Goal: Information Seeking & Learning: Learn about a topic

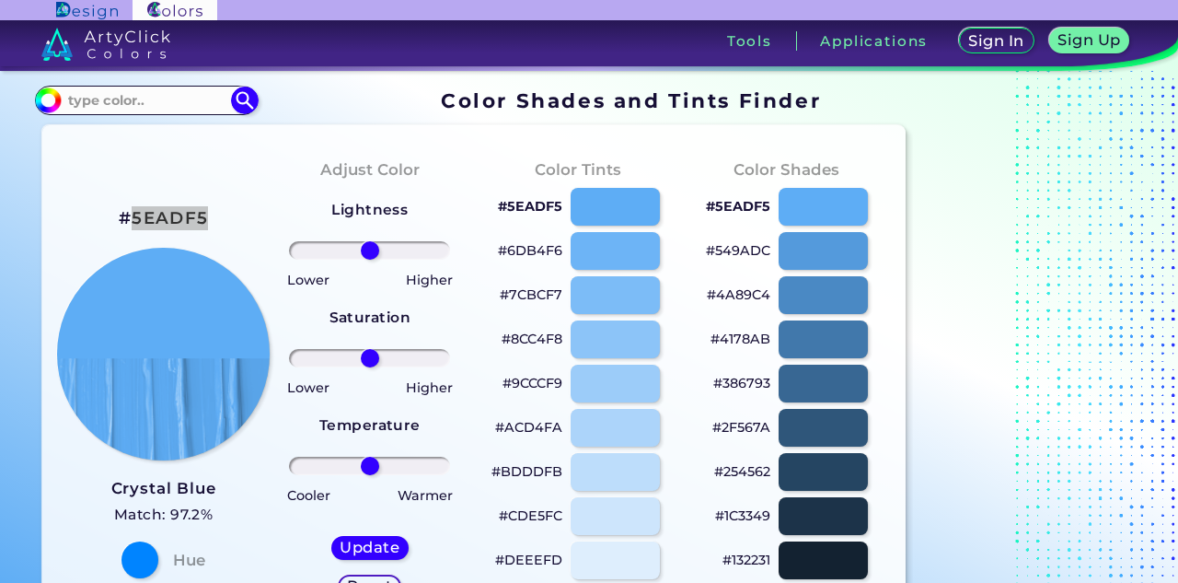
scroll to position [23, 0]
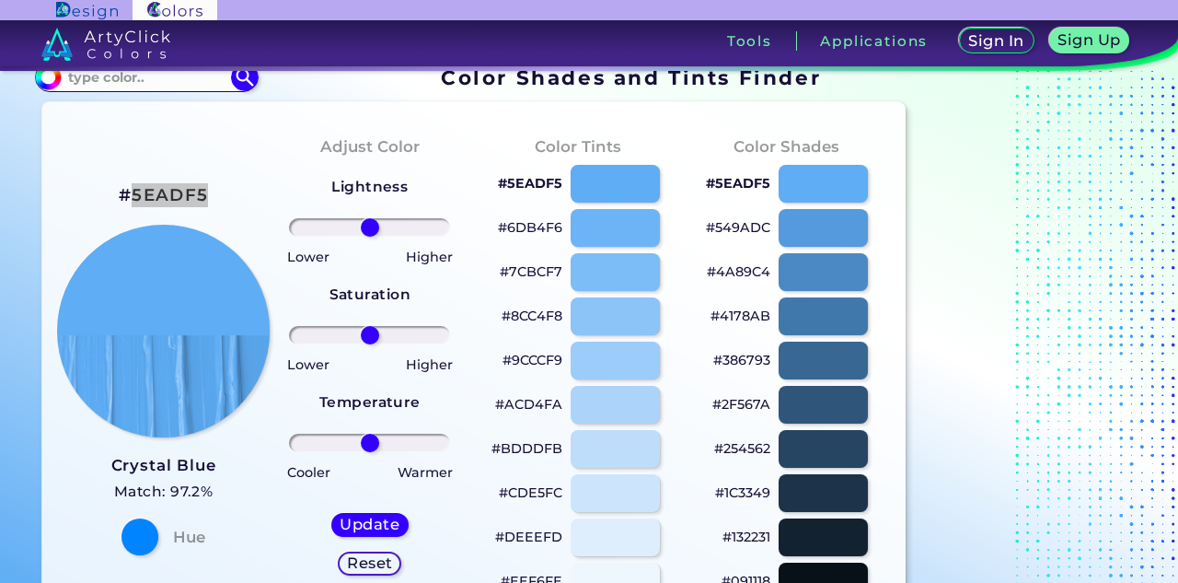
click at [137, 196] on div "#5EADF5 Crystal Blue Match: 97.2% Hue" at bounding box center [161, 367] width 208 height 501
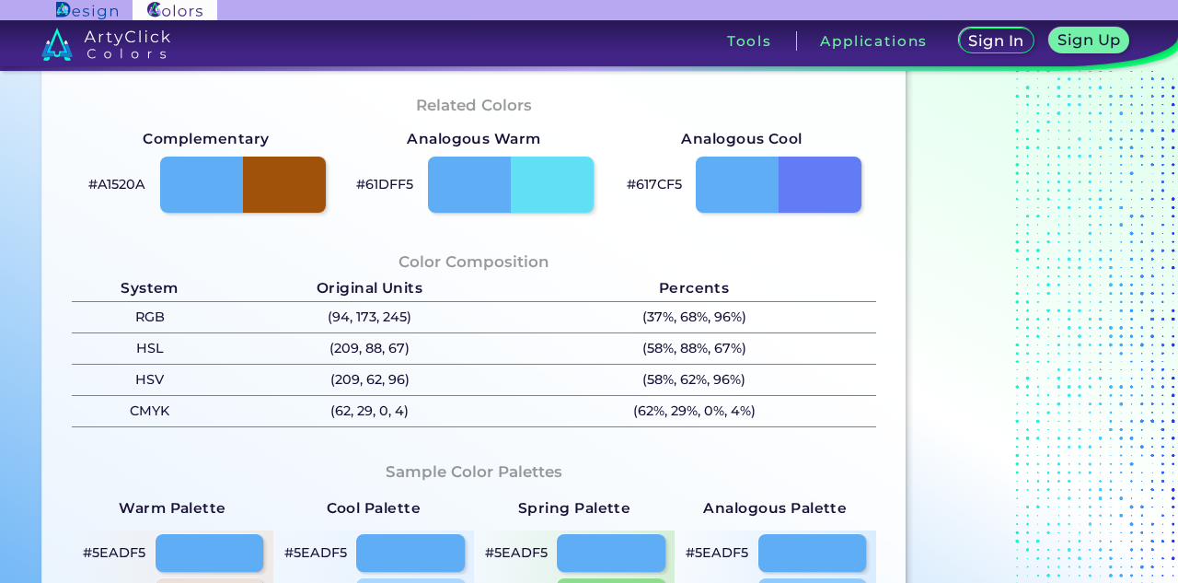
scroll to position [568, 0]
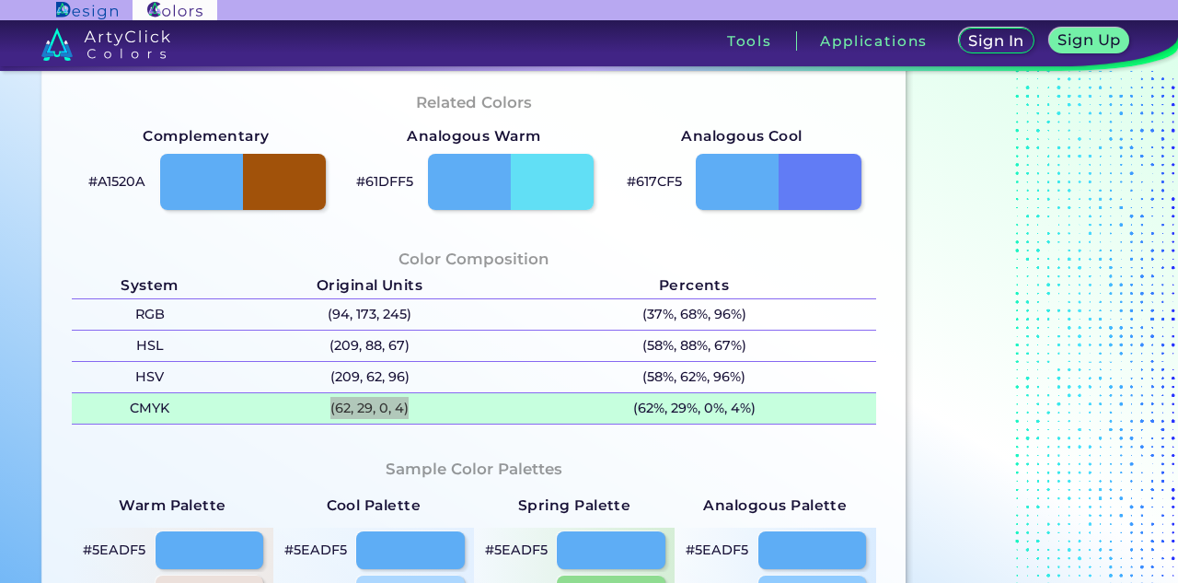
drag, startPoint x: 424, startPoint y: 414, endPoint x: 322, endPoint y: 412, distance: 102.2
click at [322, 412] on p "(62, 29, 0, 4)" at bounding box center [369, 408] width 285 height 30
copy p "(62, 29, 0, 4)"
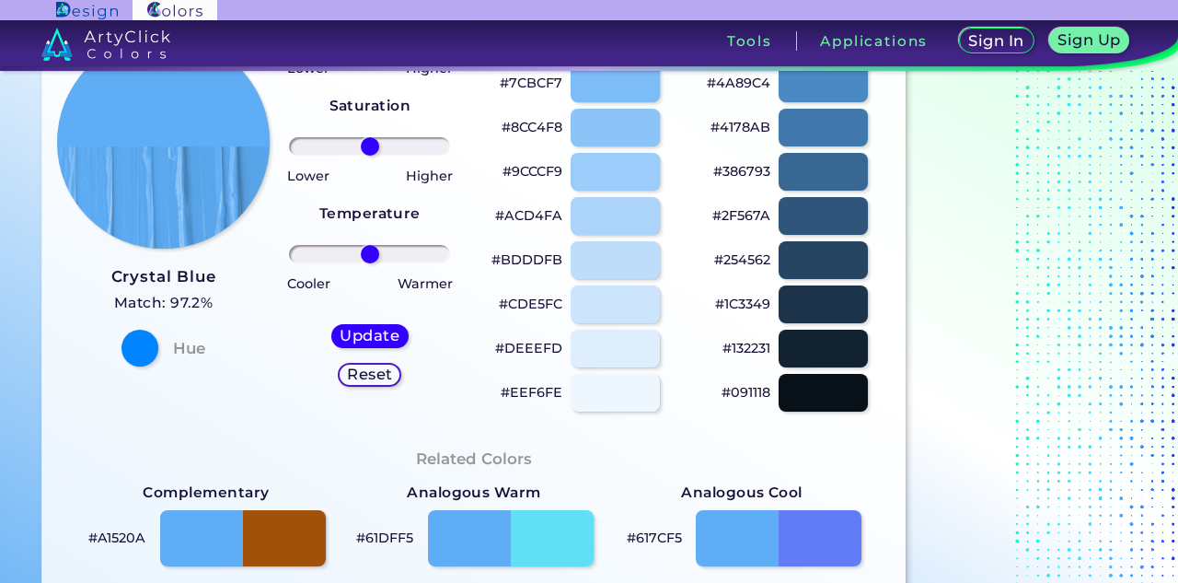
scroll to position [0, 0]
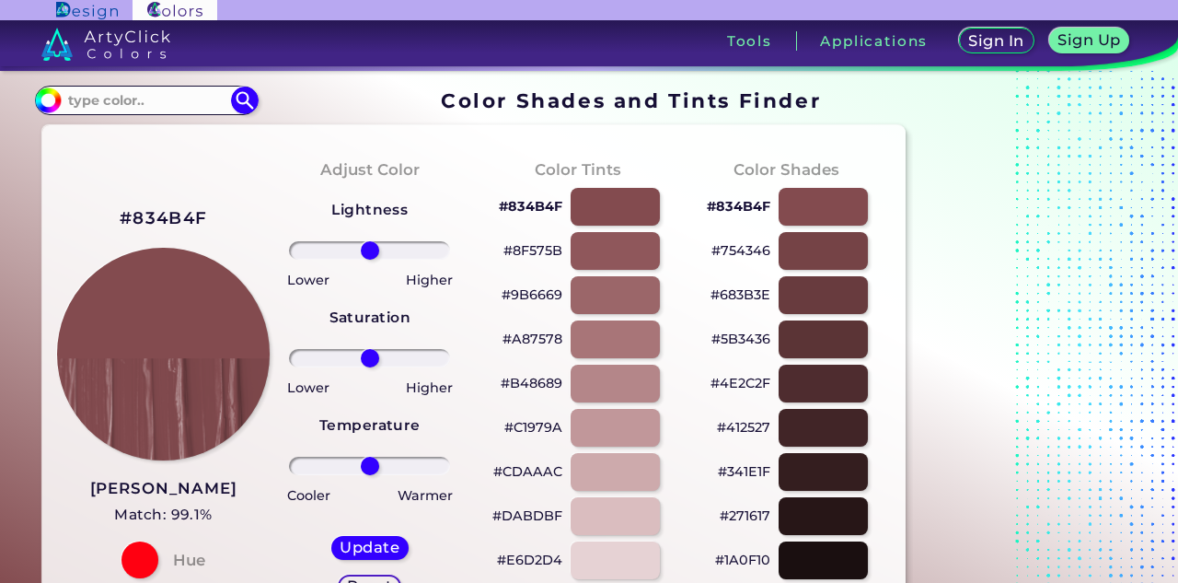
scroll to position [51, 0]
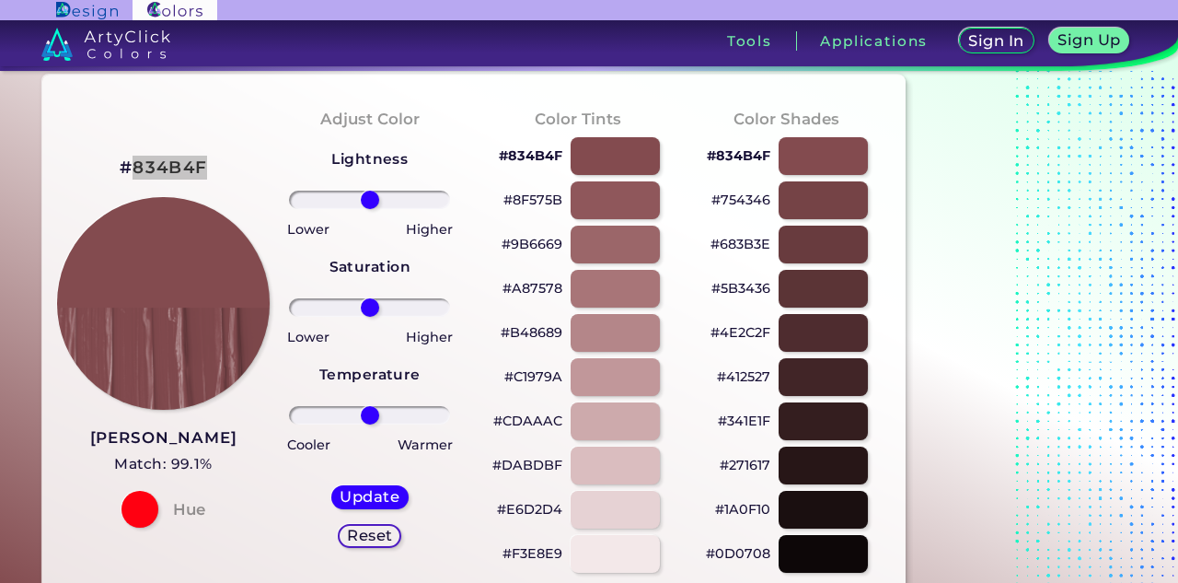
drag, startPoint x: 207, startPoint y: 168, endPoint x: 139, endPoint y: 168, distance: 68.1
click at [138, 168] on div "#834B4F Rosy Finch Match: 99.1% Hue" at bounding box center [161, 339] width 208 height 501
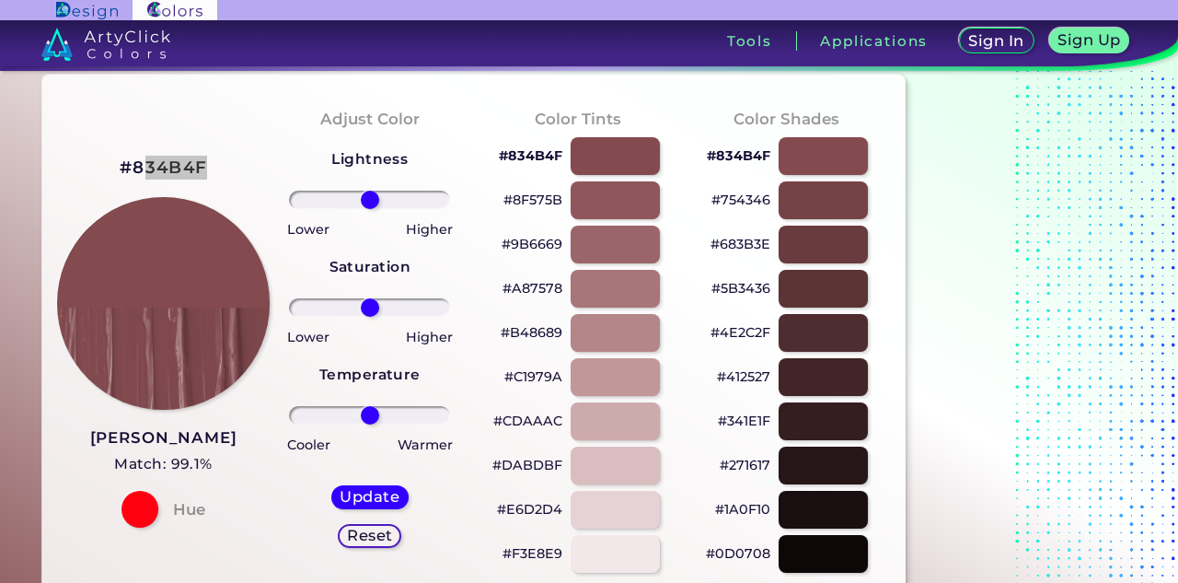
copy h2 "34B4F"
drag, startPoint x: 133, startPoint y: 168, endPoint x: 219, endPoint y: 170, distance: 85.6
click at [219, 170] on div "#834B4F Rosy Finch Match: 99.1% Hue" at bounding box center [161, 339] width 208 height 501
copy h2 "834B4F"
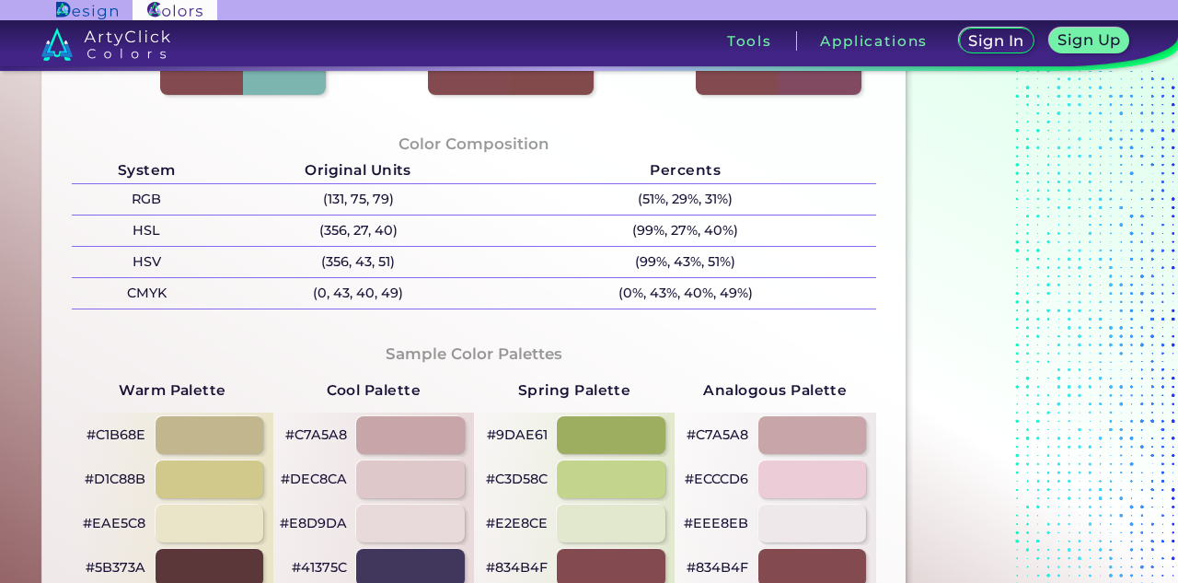
scroll to position [685, 0]
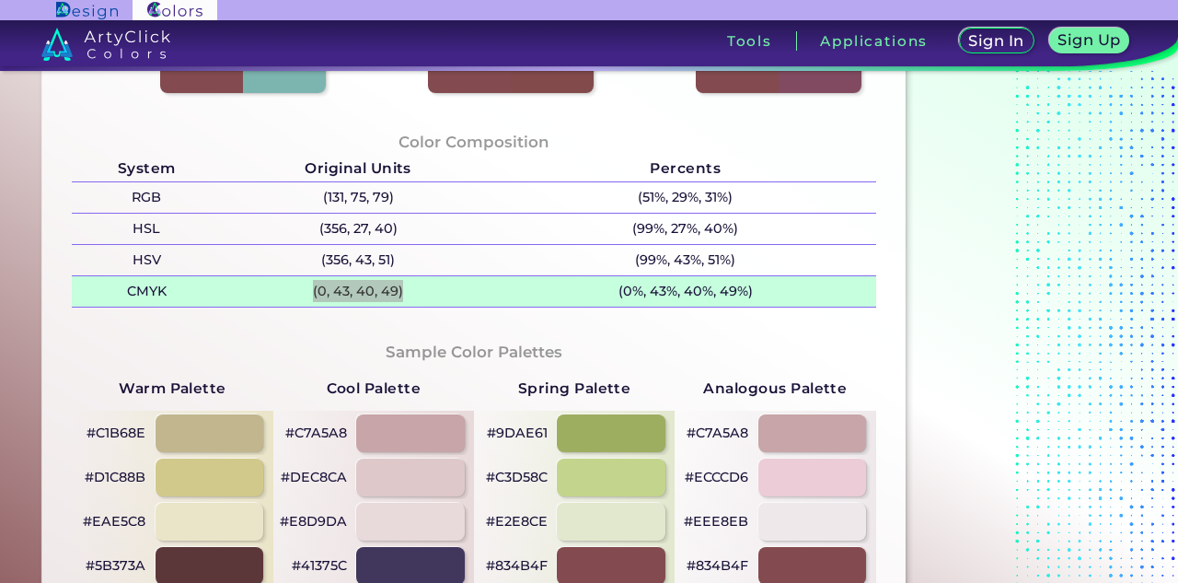
drag, startPoint x: 411, startPoint y: 299, endPoint x: 308, endPoint y: 285, distance: 104.0
click at [307, 285] on p "(0, 43, 40, 49)" at bounding box center [358, 291] width 274 height 30
copy p "(0, 43, 40, 49)"
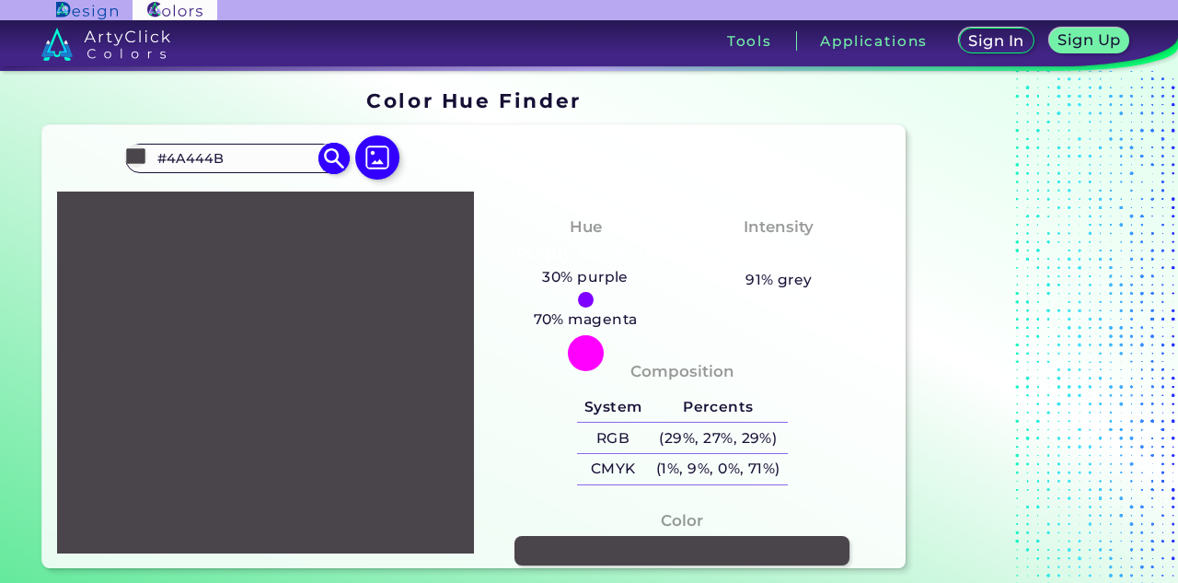
drag, startPoint x: 228, startPoint y: 154, endPoint x: 144, endPoint y: 152, distance: 83.8
click at [144, 152] on div "#4a444b #4A444B Gravel ◉ Acadia ◉ Acid Green ◉ Aero Blue ◉ Alabaster ◉ Albescen…" at bounding box center [236, 158] width 223 height 29
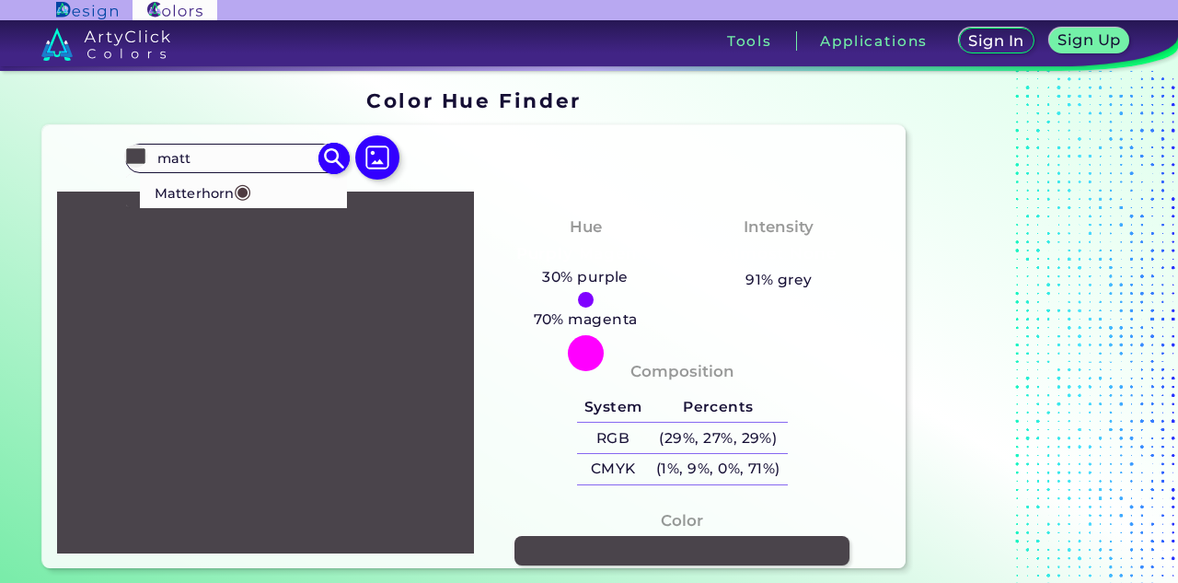
type input "matt"
click at [203, 194] on p "Matterhorn ◉" at bounding box center [203, 191] width 97 height 34
type input "#4e3b41"
type input "#4E3B41"
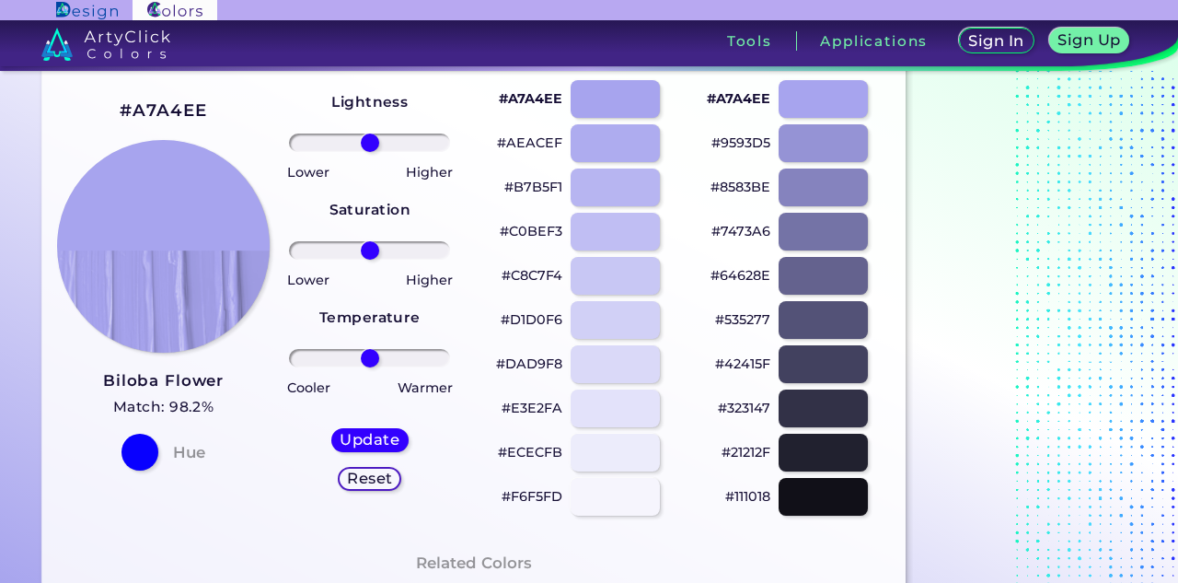
scroll to position [107, 0]
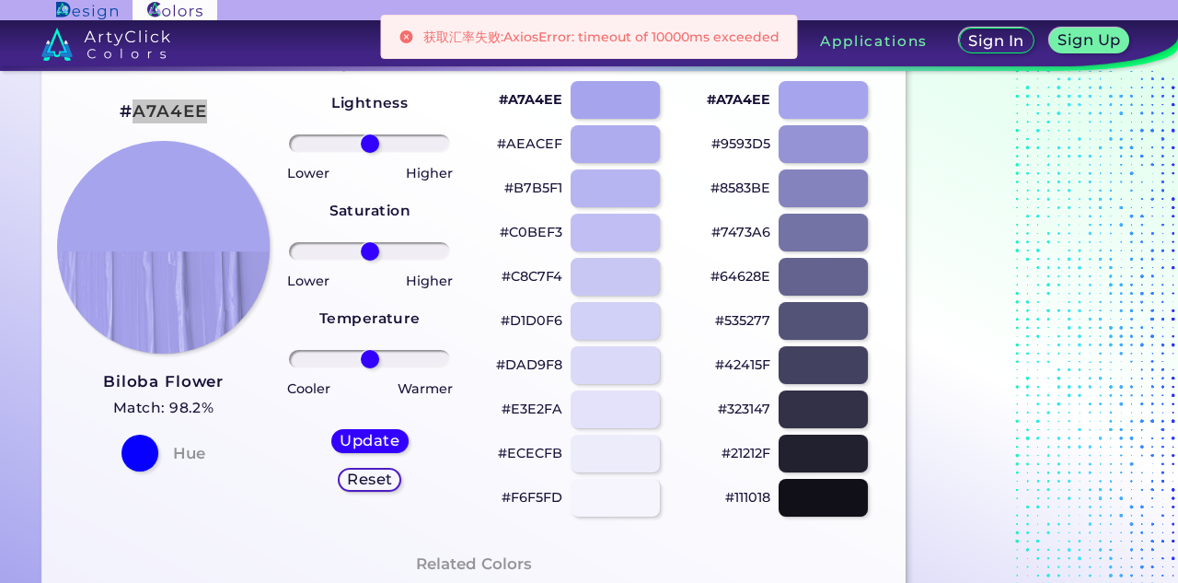
drag, startPoint x: 214, startPoint y: 109, endPoint x: 135, endPoint y: 109, distance: 79.2
click at [135, 109] on div "#A7A4EE Biloba Flower Match: 98.2% Hue" at bounding box center [161, 283] width 208 height 501
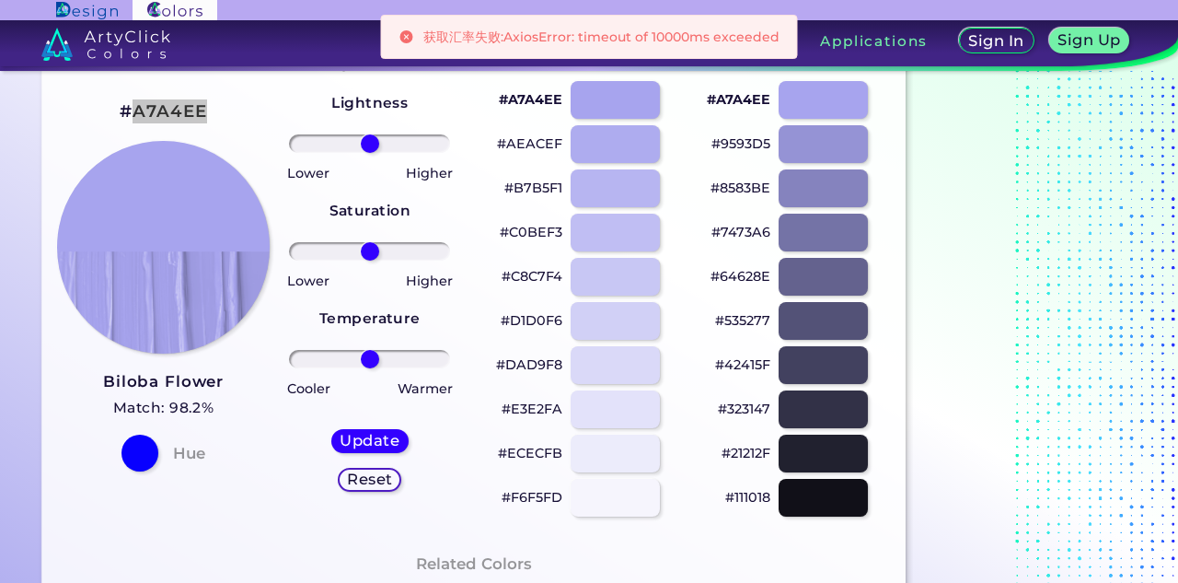
copy h2 "A7A4EE"
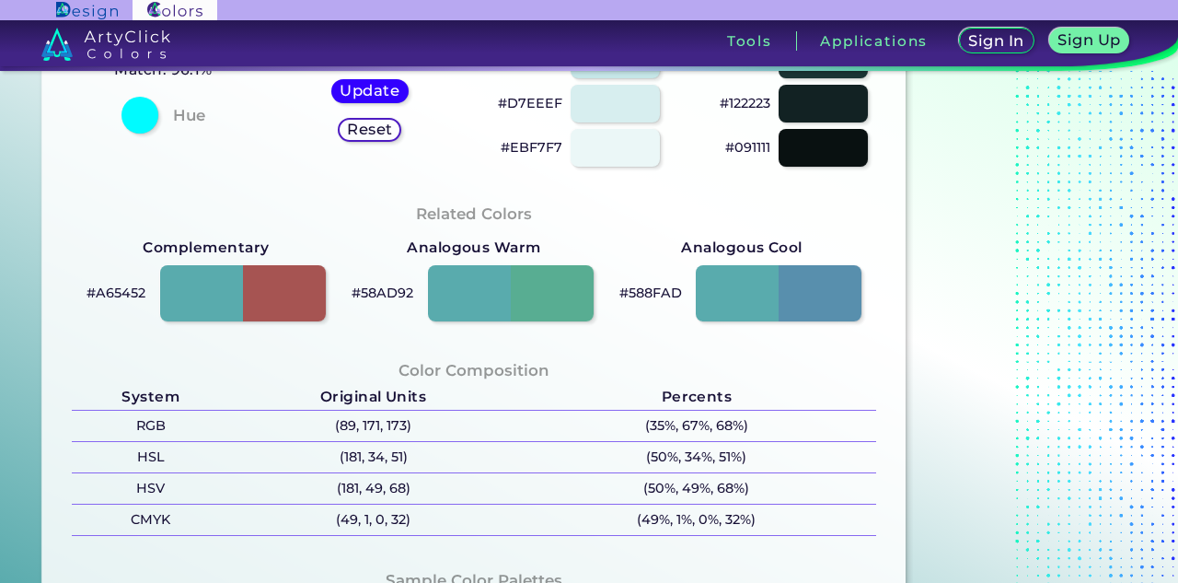
scroll to position [503, 0]
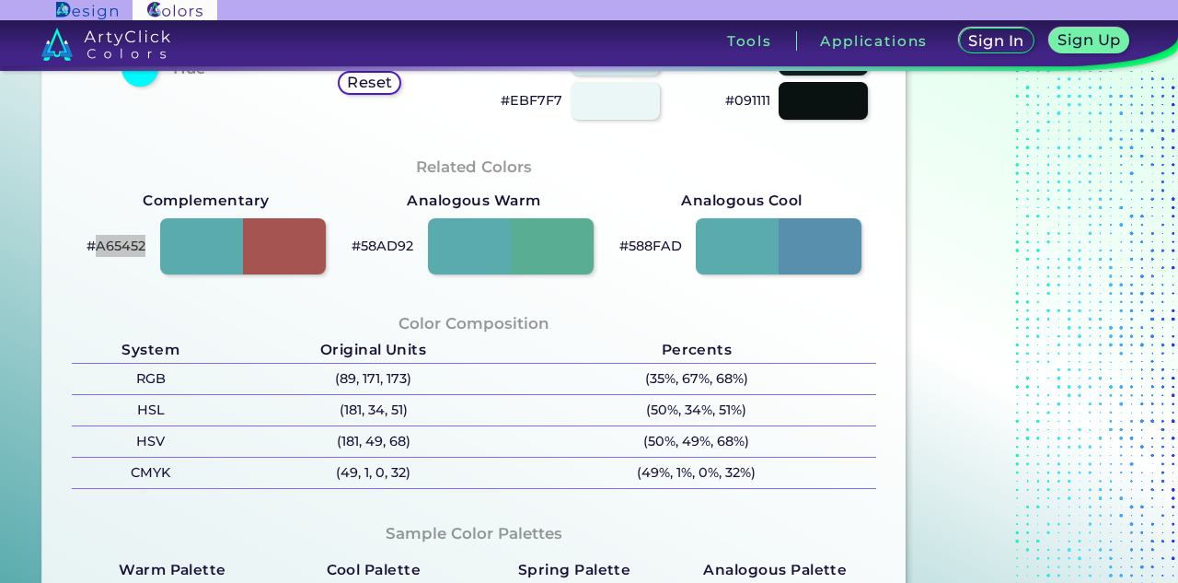
drag, startPoint x: 144, startPoint y: 247, endPoint x: 96, endPoint y: 246, distance: 47.9
click at [96, 246] on p "#A65452" at bounding box center [116, 246] width 59 height 22
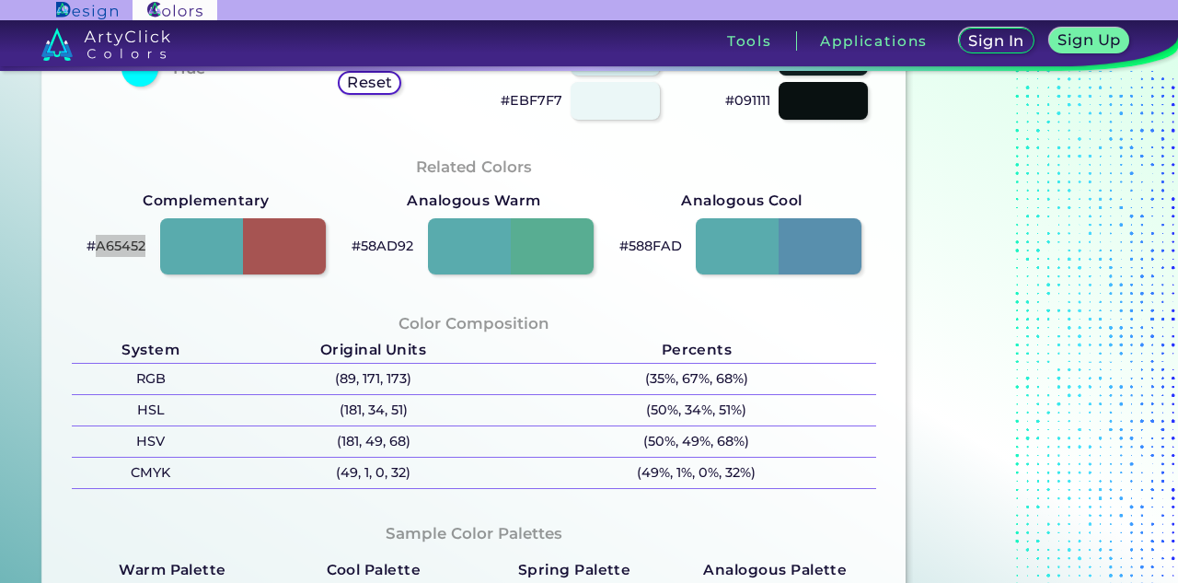
copy p "A65452"
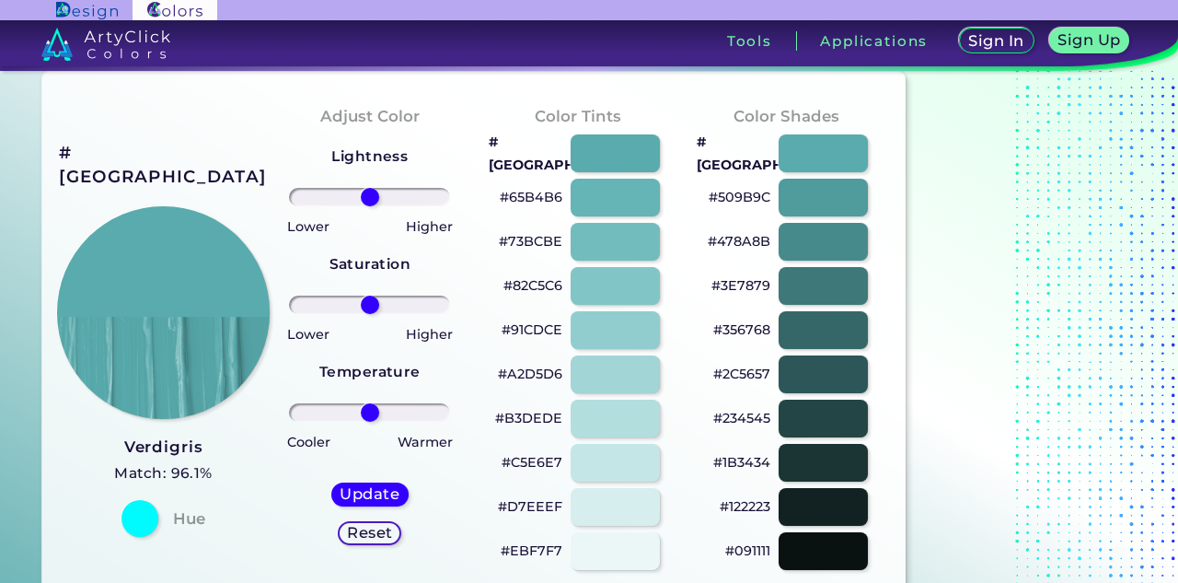
scroll to position [54, 0]
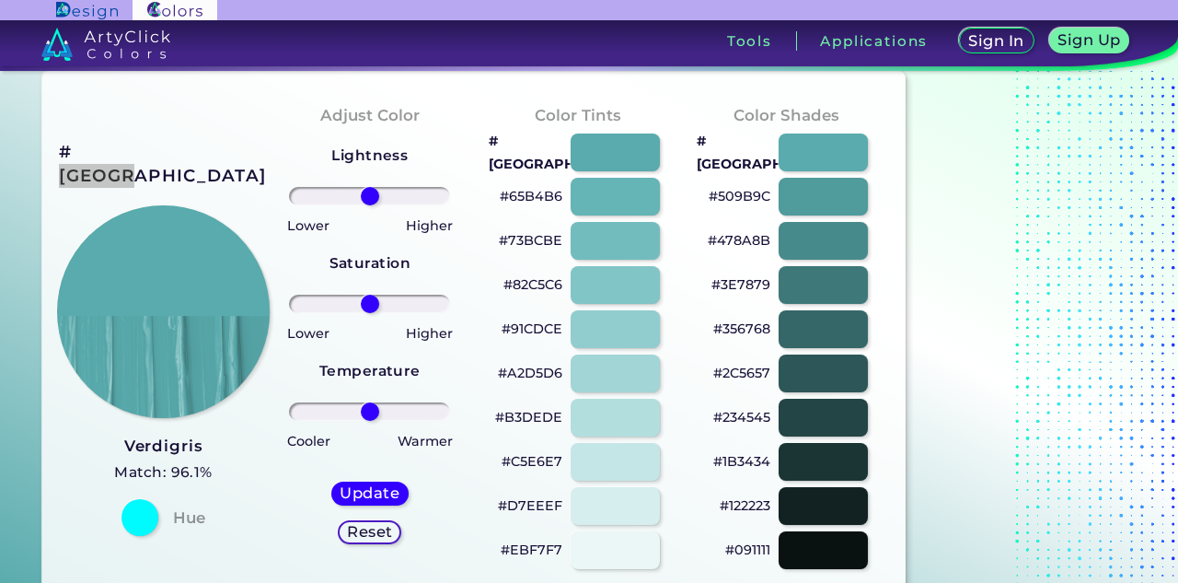
drag, startPoint x: 216, startPoint y: 163, endPoint x: 134, endPoint y: 161, distance: 81.9
click at [134, 161] on div "#59ABAD Verdigris Match: 96.1% Hue" at bounding box center [161, 336] width 208 height 501
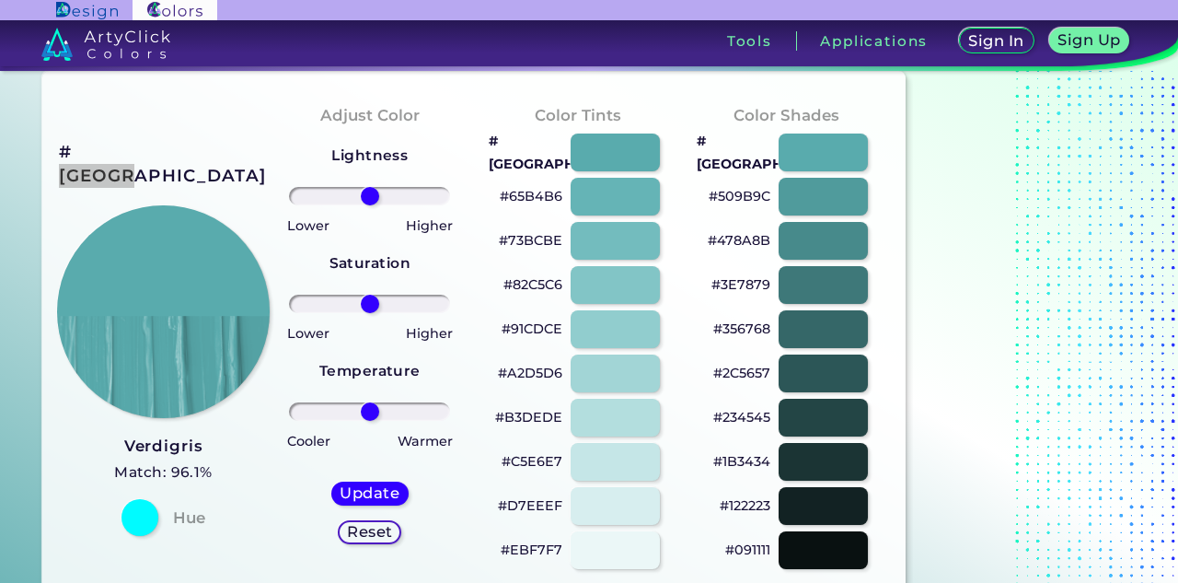
copy h2 "59ABAD"
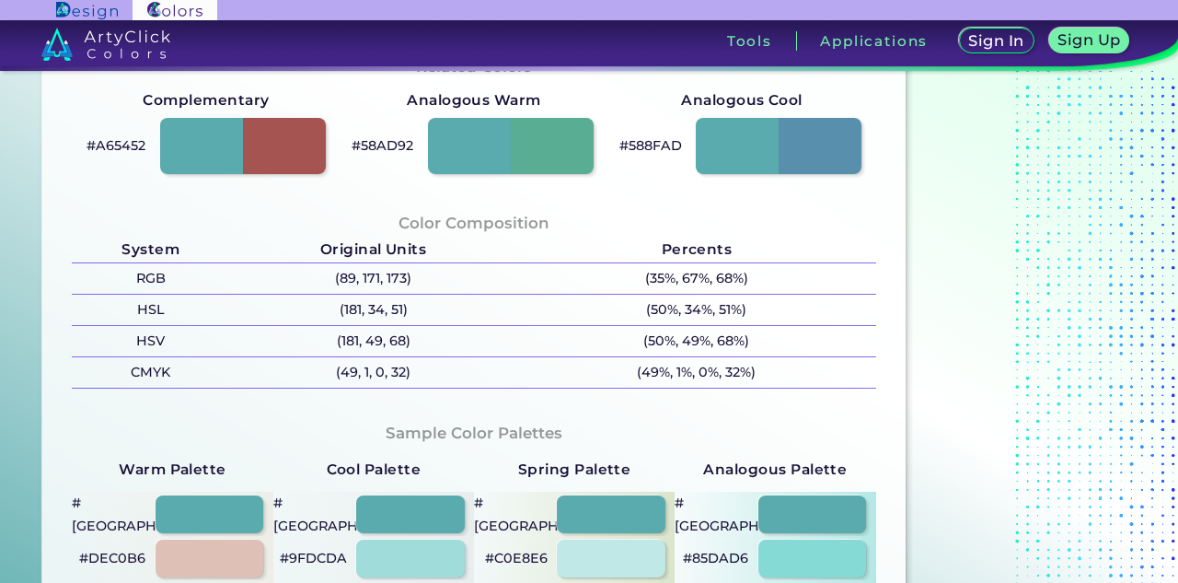
scroll to position [626, 0]
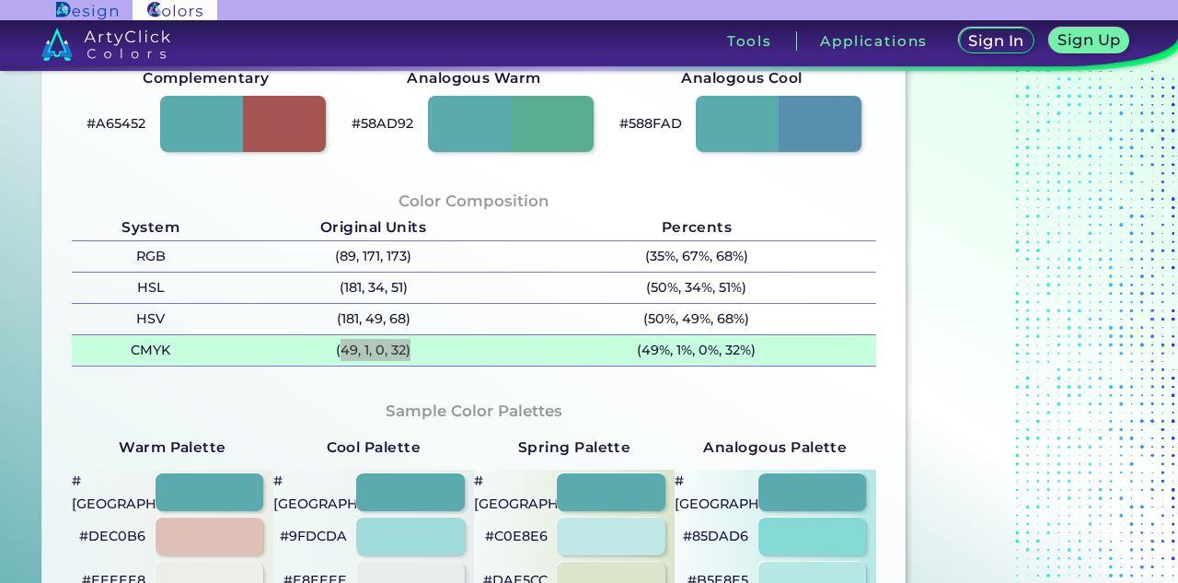
drag, startPoint x: 410, startPoint y: 354, endPoint x: 336, endPoint y: 353, distance: 74.6
click at [336, 353] on p "(49, 1, 0, 32)" at bounding box center [373, 350] width 289 height 30
copy p "49, 1, 0, 32)"
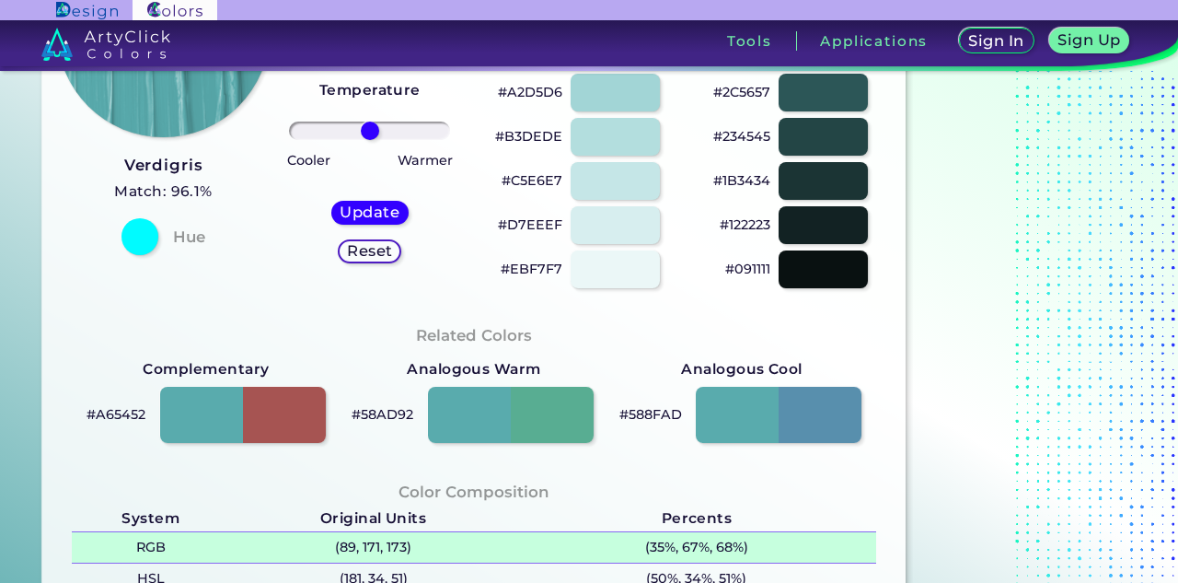
scroll to position [105, 0]
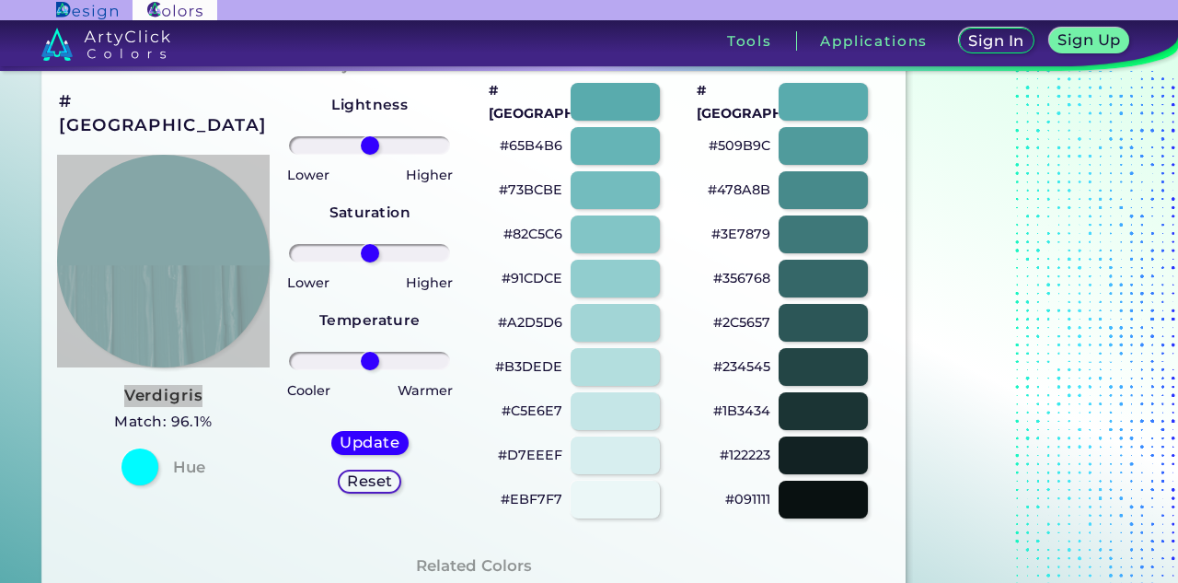
drag, startPoint x: 90, startPoint y: 374, endPoint x: 216, endPoint y: 382, distance: 126.4
click at [216, 382] on div "#59ABAD Verdigris Match: 96.1% Hue" at bounding box center [161, 285] width 208 height 501
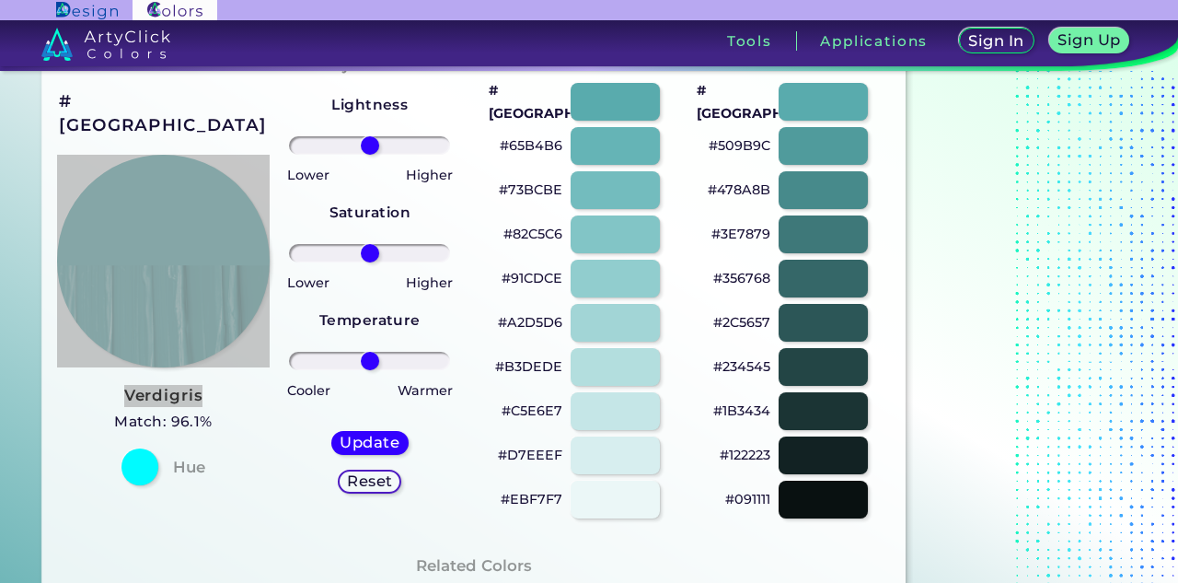
copy div "Verdigris"
click at [203, 385] on h3 "Verdigris" at bounding box center [163, 396] width 98 height 22
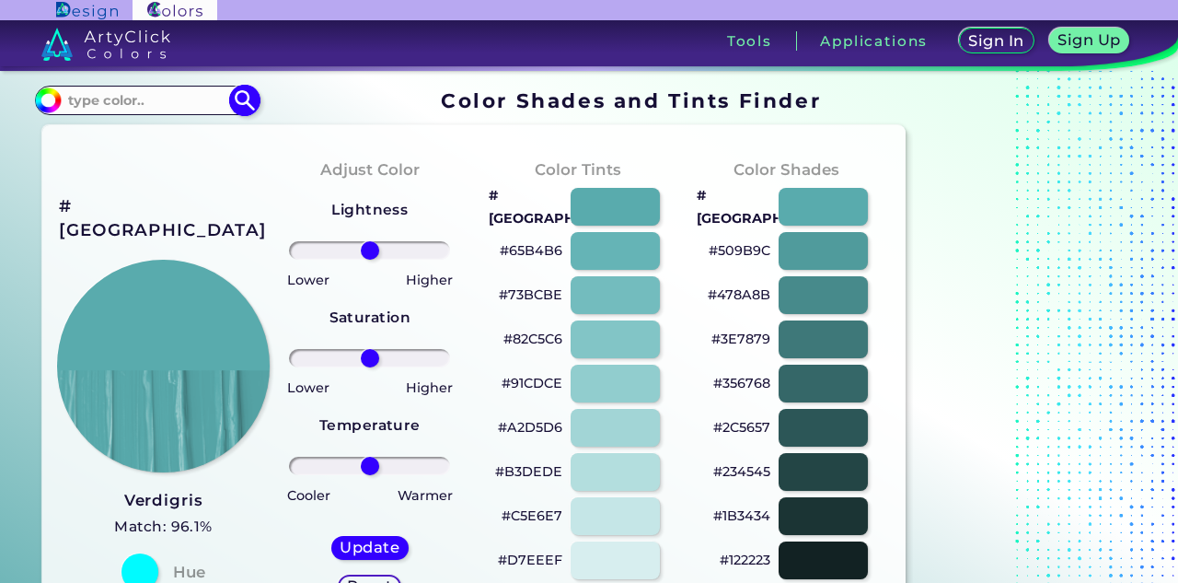
click at [159, 86] on div "#59abad Acadia ◉ Acid Green ◉ Aero Blue ◉ Alabaster ◉ Albescent White ◉ Algae ◉…" at bounding box center [146, 100] width 223 height 29
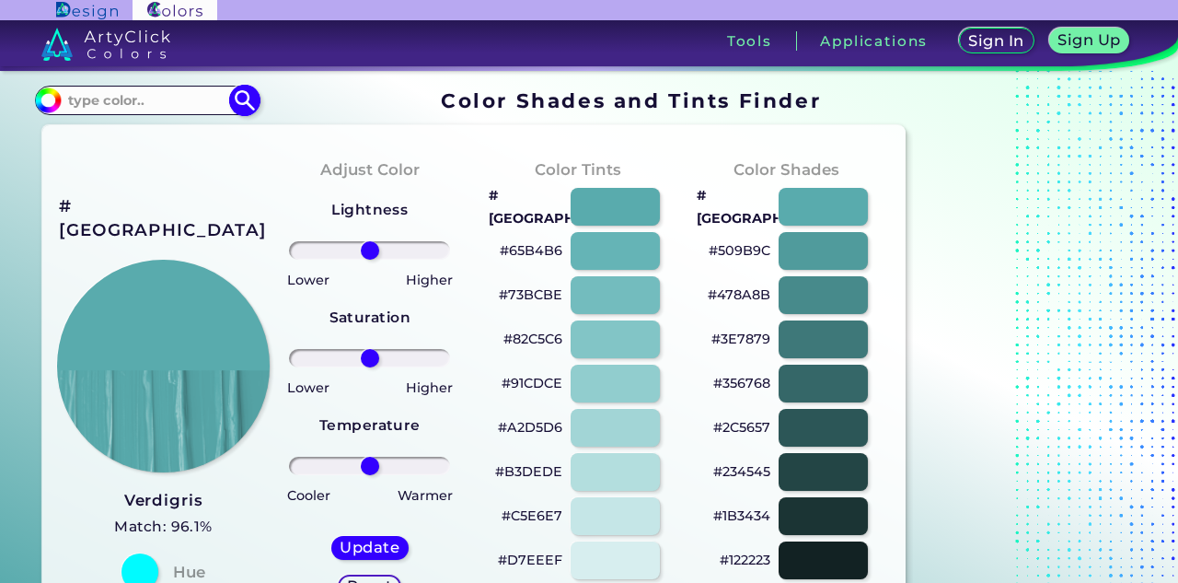
click at [161, 102] on input at bounding box center [146, 99] width 171 height 25
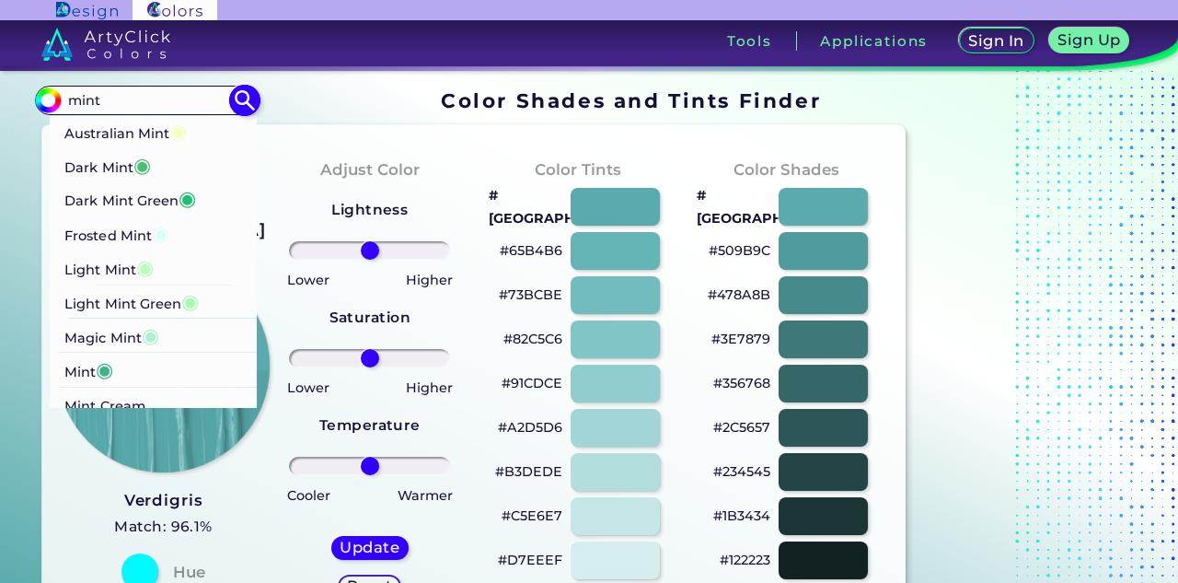
type input "mint"
click at [152, 239] on p "Frosted Mint ◉" at bounding box center [117, 233] width 105 height 34
type input "#dbfff8"
type input "#DBFFF8"
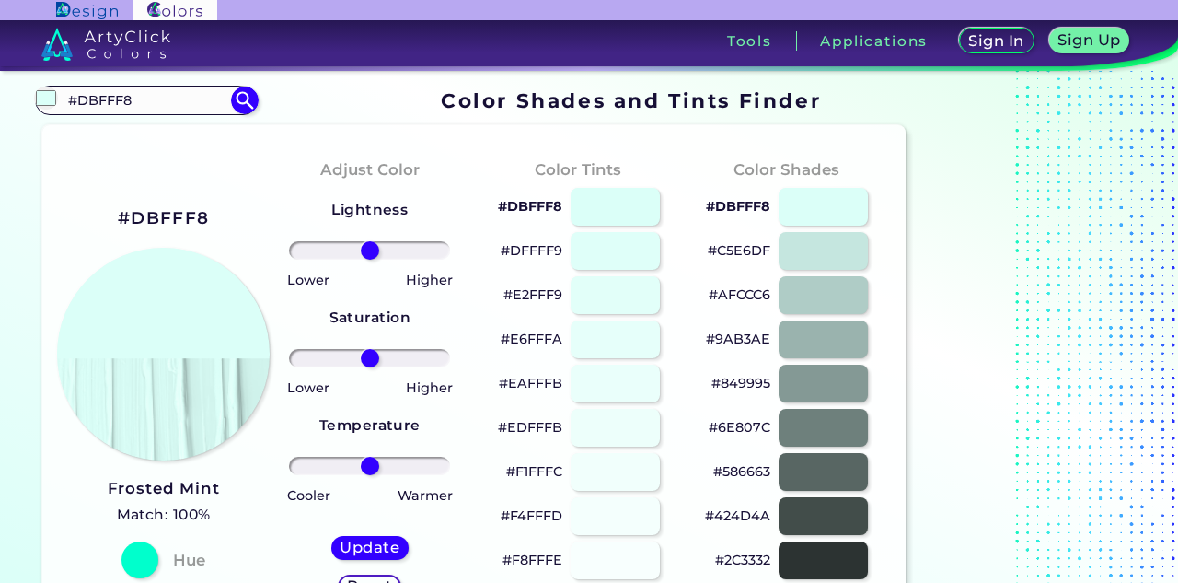
scroll to position [57, 0]
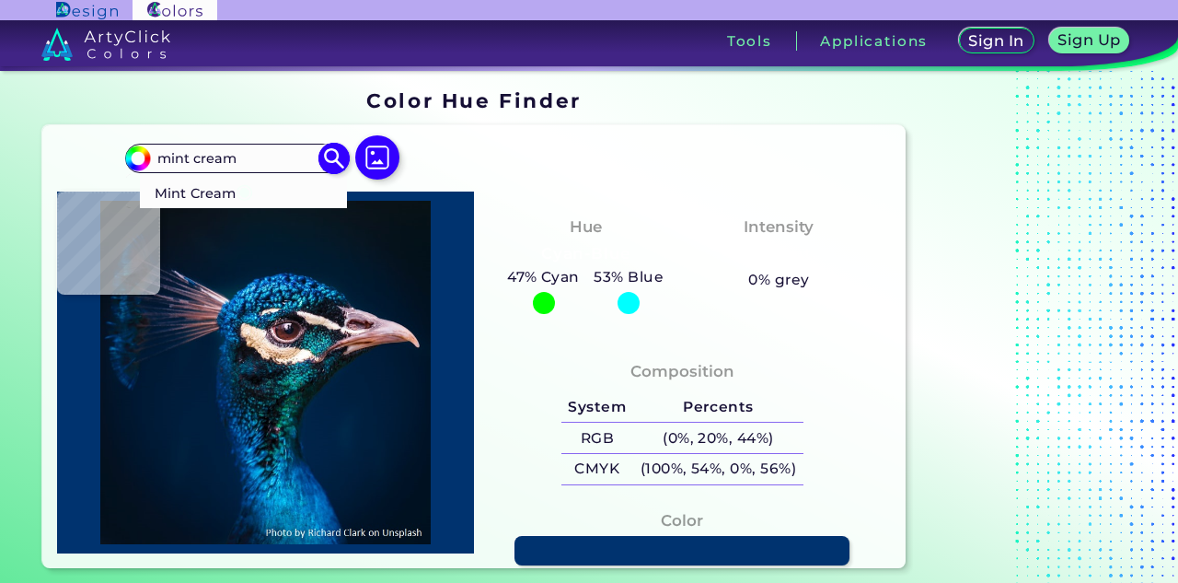
type input "mint cream"
click at [218, 194] on p "Mint Cream ◉" at bounding box center [204, 191] width 98 height 34
type input "#f5fffa"
type input "#F5FFFA"
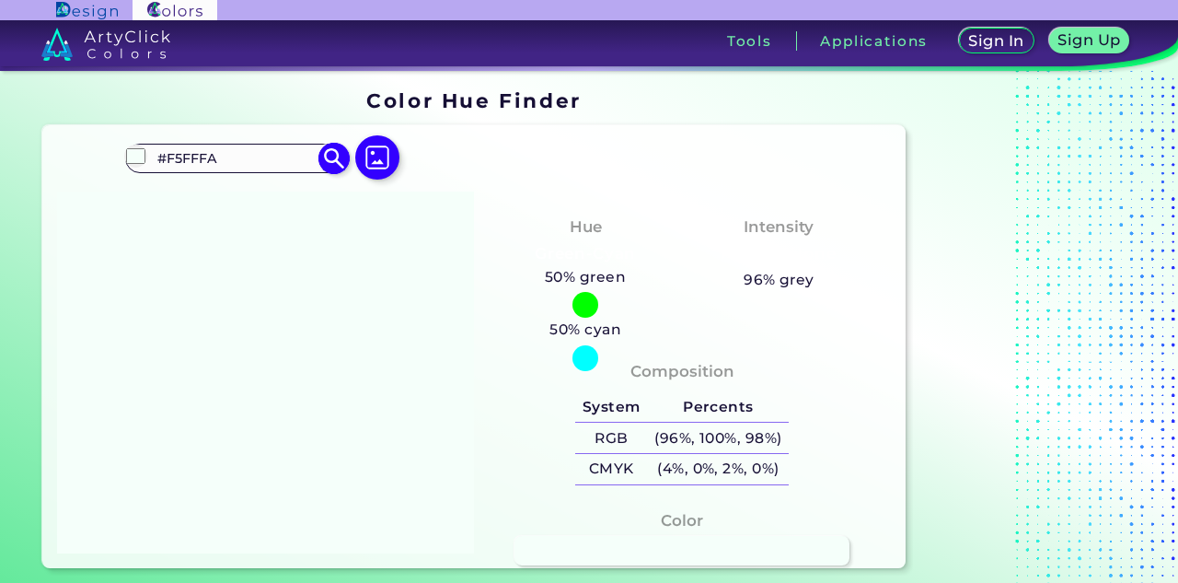
drag, startPoint x: 247, startPoint y: 156, endPoint x: 140, endPoint y: 149, distance: 107.0
click at [140, 149] on div "#f5fffa #F5FFFA Mint Cream ◉ Acadia ◉ Acid Green ◉ Aero Blue ◉ Alabaster ◉ Albe…" at bounding box center [236, 158] width 223 height 29
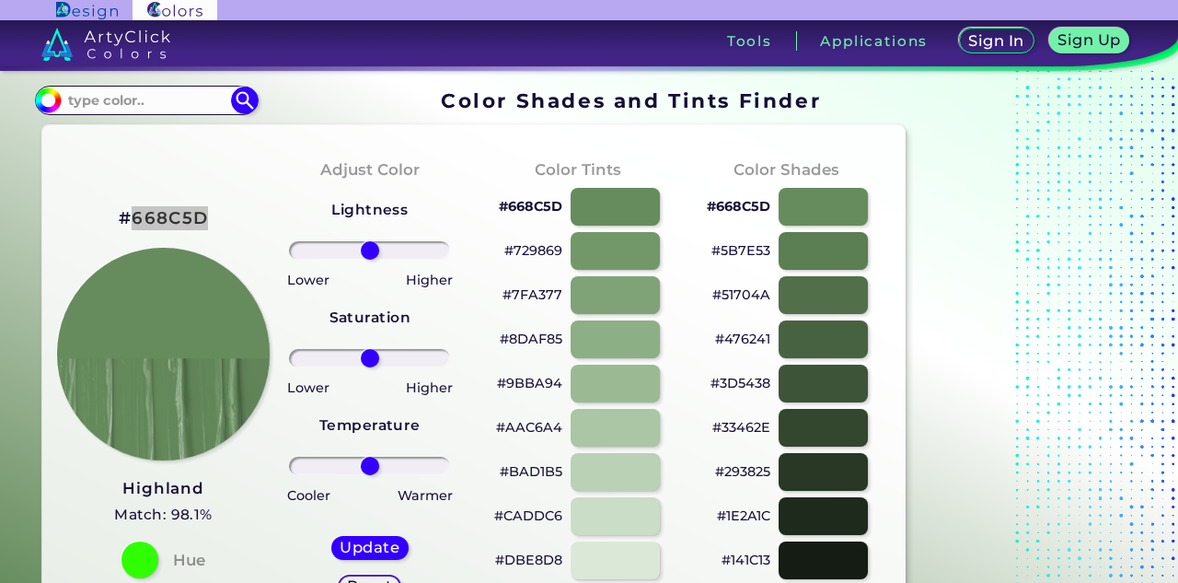
drag, startPoint x: 215, startPoint y: 227, endPoint x: 137, endPoint y: 225, distance: 78.3
click at [136, 224] on div "#668C5D Highland Match: 98.1% Hue" at bounding box center [161, 390] width 208 height 501
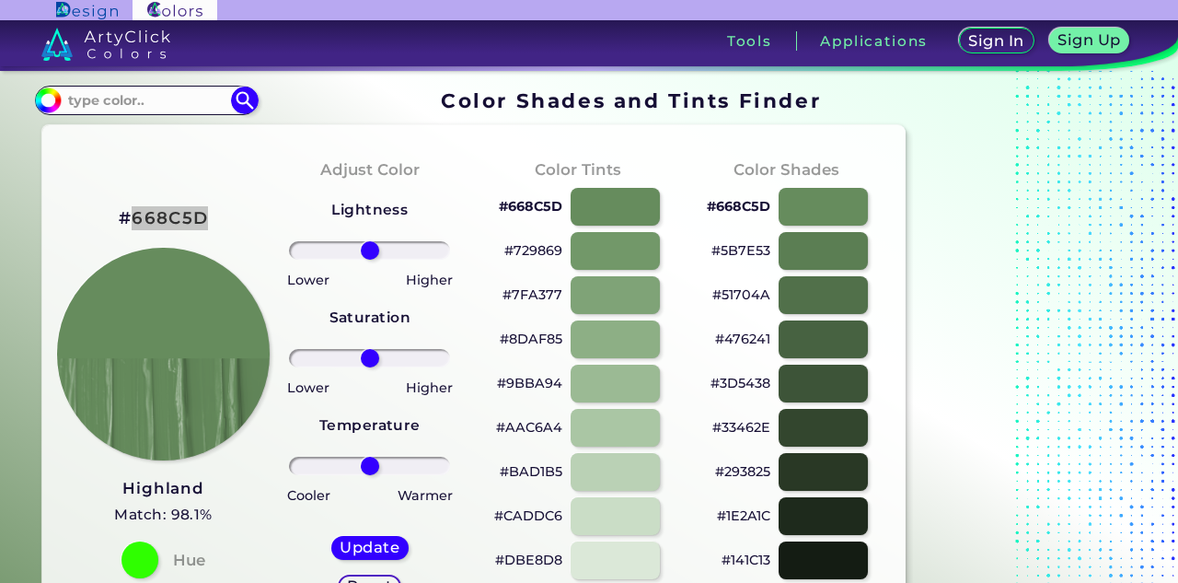
copy h2 "668C5D"
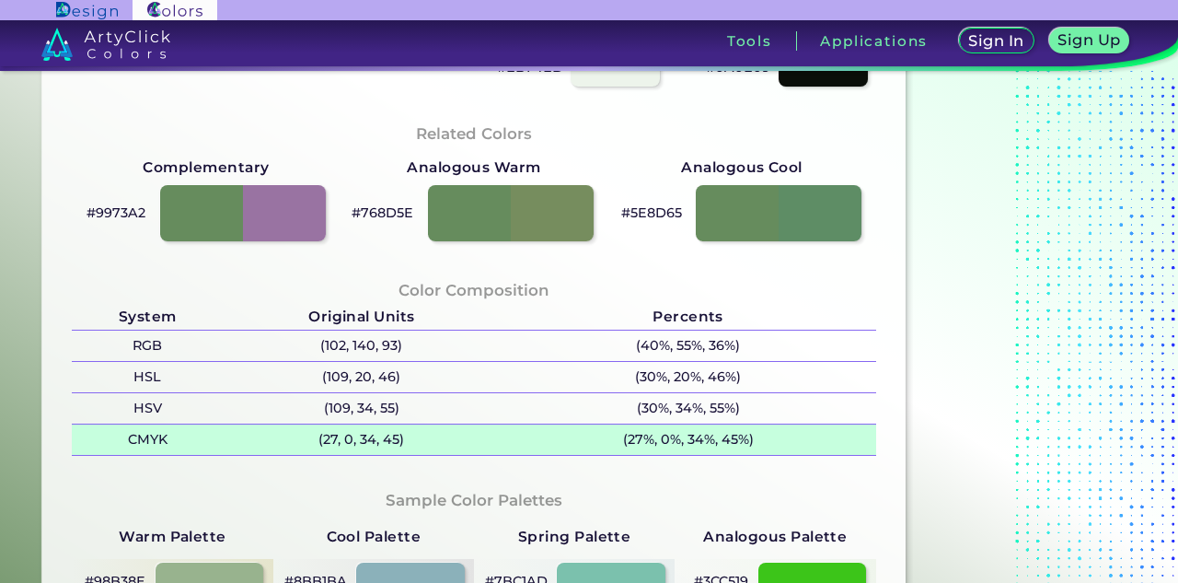
scroll to position [539, 0]
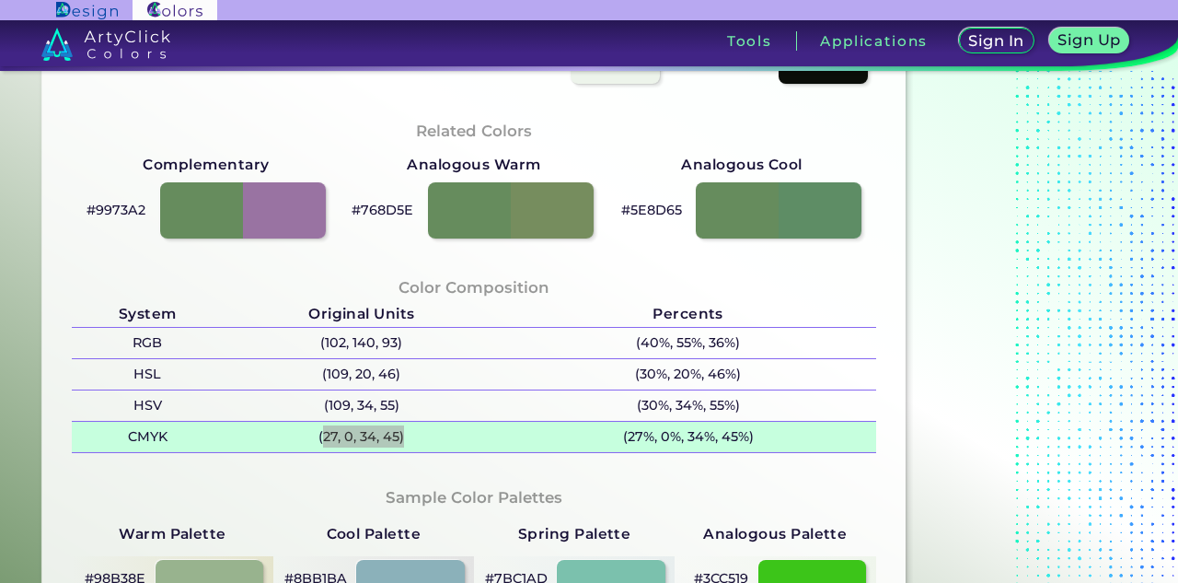
drag, startPoint x: 406, startPoint y: 436, endPoint x: 310, endPoint y: 435, distance: 95.7
click at [320, 434] on p "(27, 0, 34, 45)" at bounding box center [361, 437] width 277 height 30
copy p "27, 0, 34, 45)"
click at [311, 435] on p "(27, 0, 34, 45) copied" at bounding box center [361, 437] width 277 height 30
drag, startPoint x: 312, startPoint y: 436, endPoint x: 415, endPoint y: 437, distance: 103.1
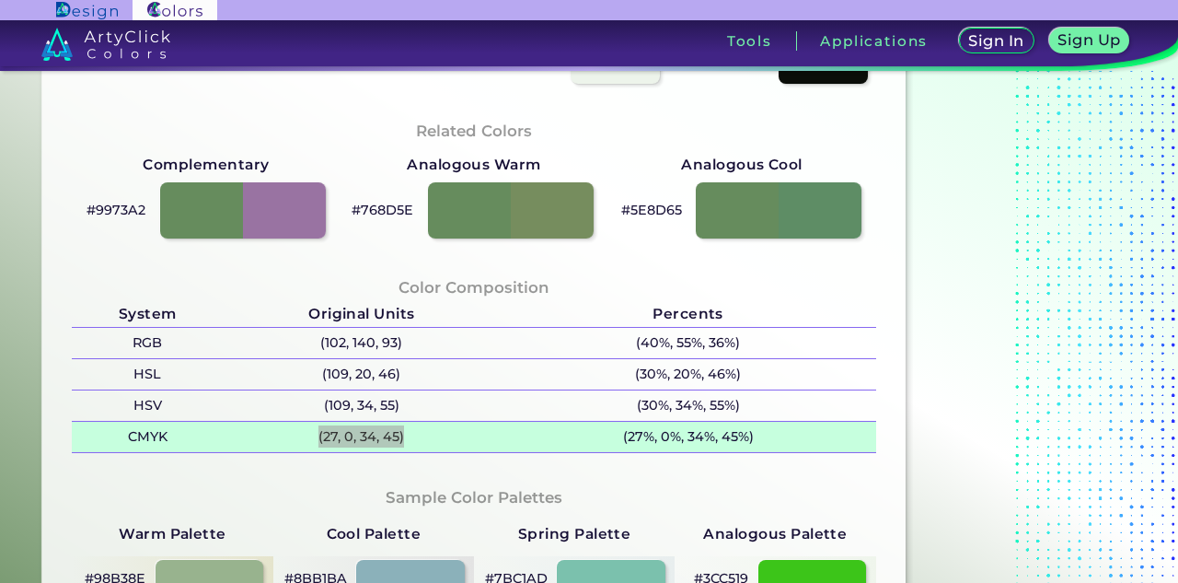
click at [415, 437] on p "(27, 0, 34, 45)" at bounding box center [361, 437] width 277 height 30
copy p "(27, 0, 34, 45)"
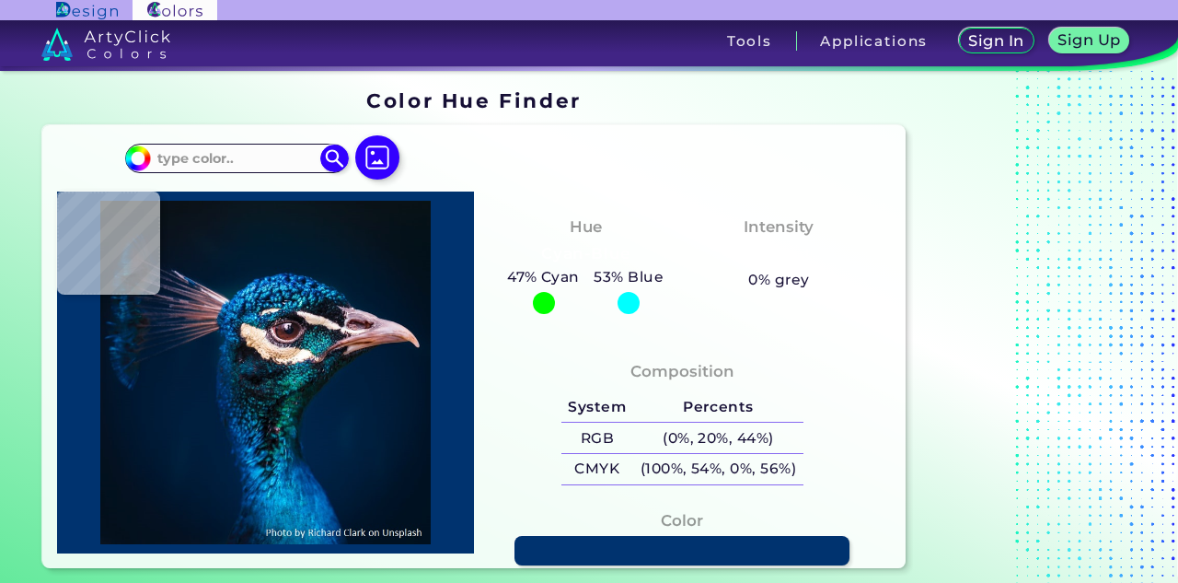
type input "#001f38"
type input "#001F38"
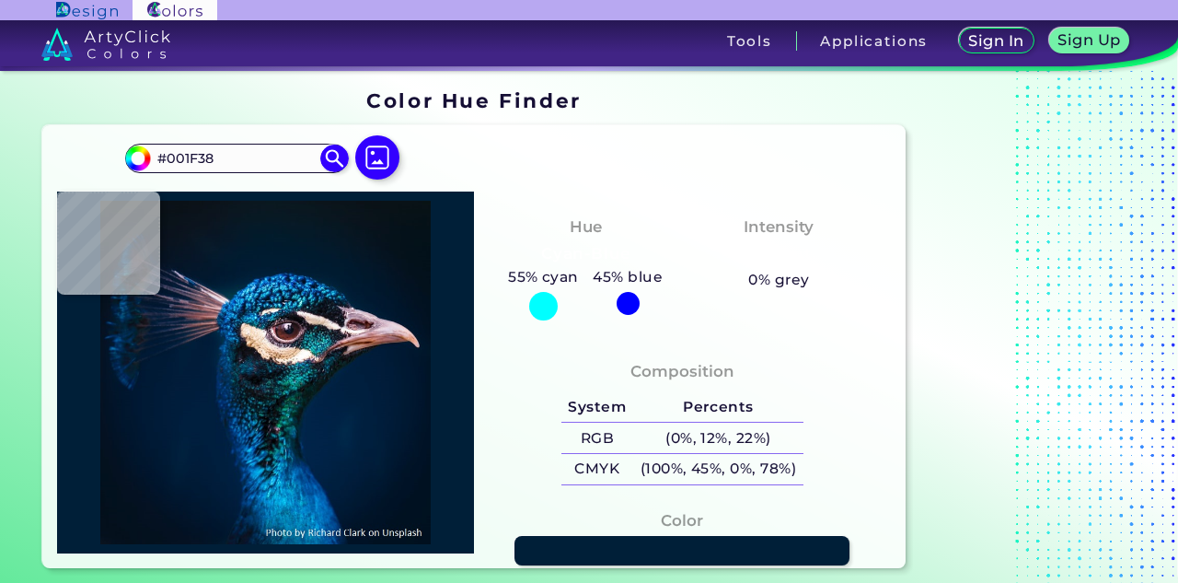
drag, startPoint x: 232, startPoint y: 156, endPoint x: 102, endPoint y: 149, distance: 130.0
click at [102, 149] on div "#001f38 #001F38 Acadia ◉ Acid Green ◉ Aero Blue ◉ Alabaster ◉ Albescent White ◉…" at bounding box center [473, 346] width 862 height 443
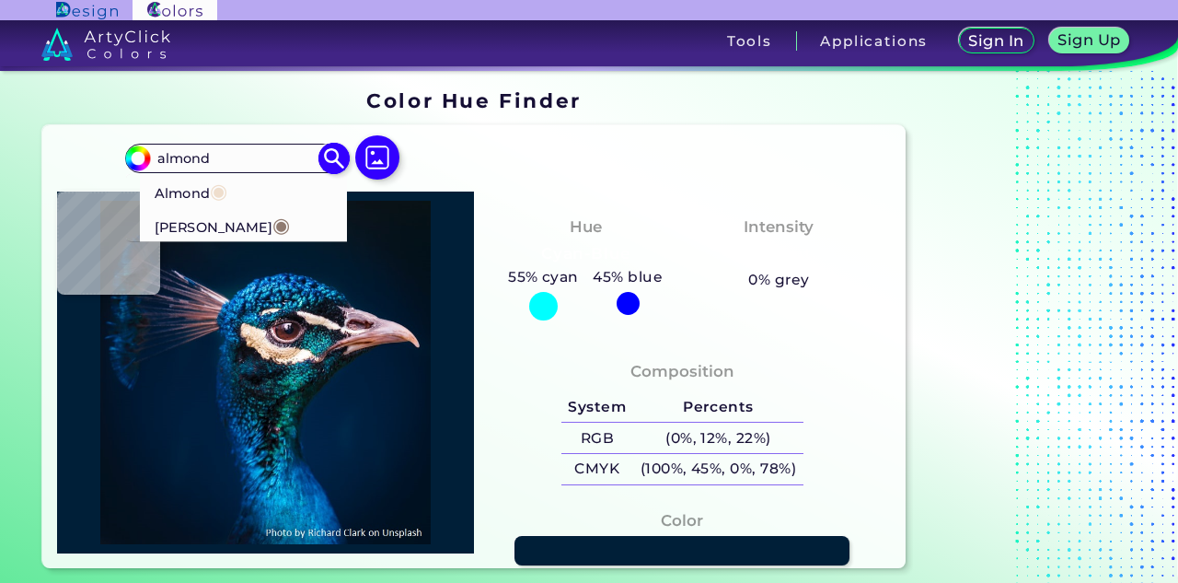
type input "almond"
click at [180, 194] on p "Almond ◉" at bounding box center [191, 191] width 73 height 34
type input "#efdecd"
type input "#EFDECD"
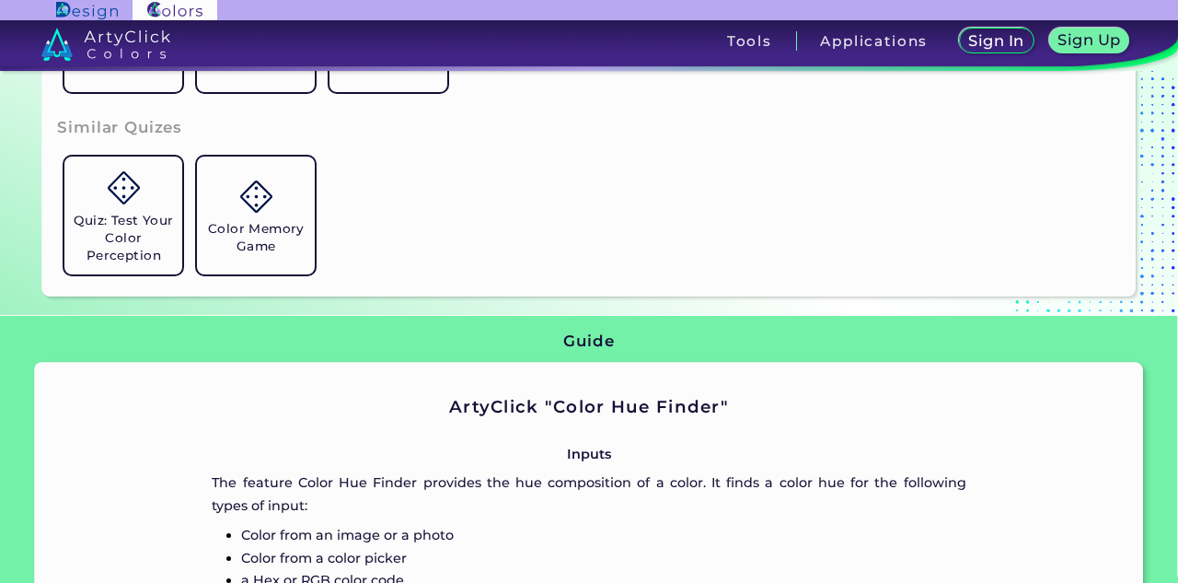
scroll to position [534, 0]
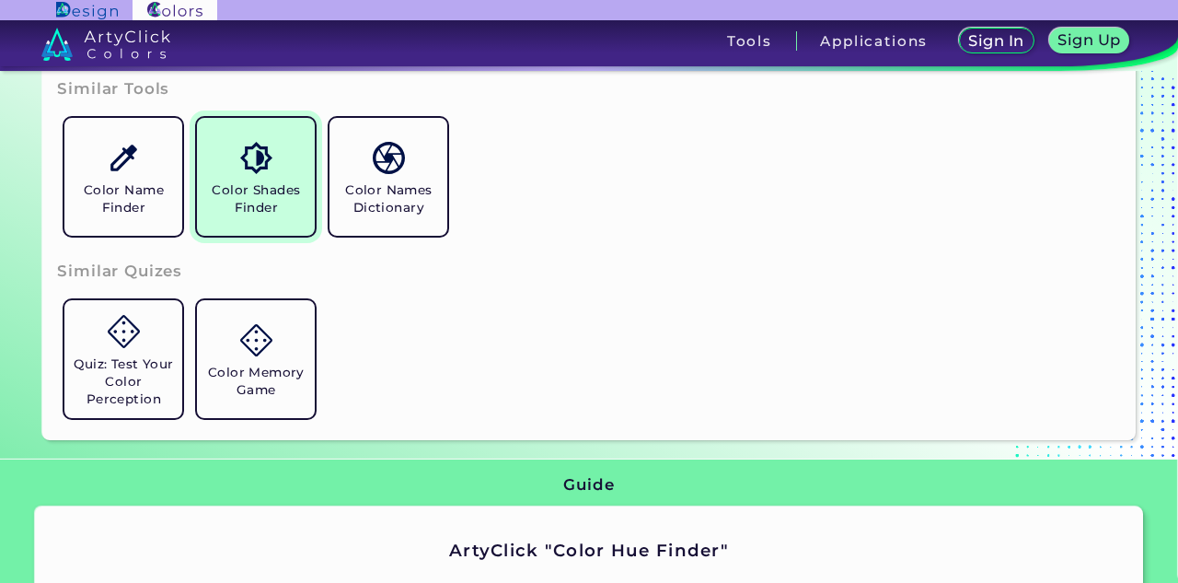
click at [281, 178] on link "Color Shades Finder" at bounding box center [256, 176] width 133 height 133
